Goal: Obtain resource: Download file/media

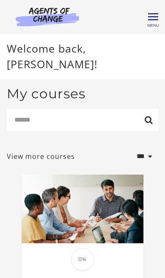
click at [81, 86] on div "My courses Search" at bounding box center [83, 112] width 152 height 52
click at [155, 22] on span "Toggle menu" at bounding box center [153, 17] width 10 height 10
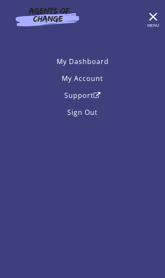
click at [104, 65] on link "My Dashboard" at bounding box center [83, 61] width 152 height 17
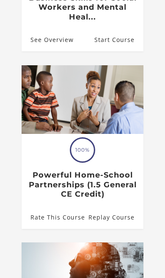
scroll to position [297, 0]
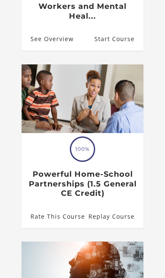
click at [87, 138] on span "100%" at bounding box center [82, 149] width 23 height 23
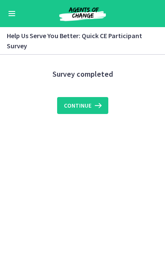
click at [11, 9] on button "Enable menu" at bounding box center [12, 13] width 10 height 10
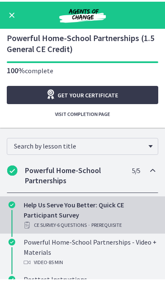
scroll to position [11, 0]
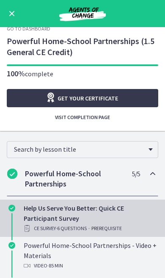
click at [116, 100] on span "Get your certificate" at bounding box center [88, 98] width 61 height 10
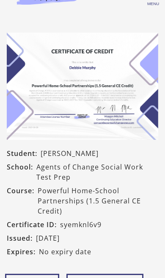
scroll to position [16, 0]
